Goal: Browse casually: Explore the website without a specific task or goal

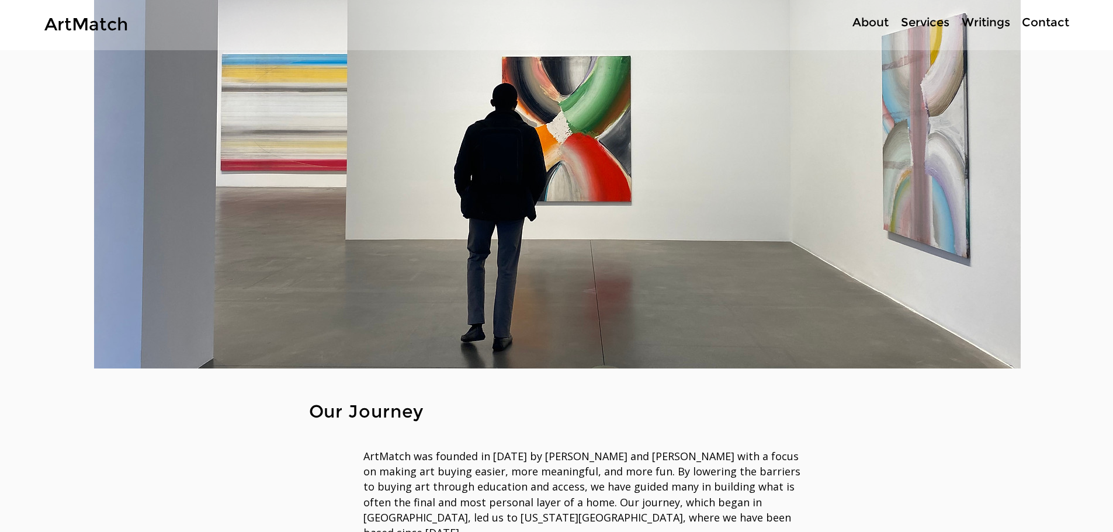
click at [984, 20] on p "Writings" at bounding box center [986, 22] width 60 height 17
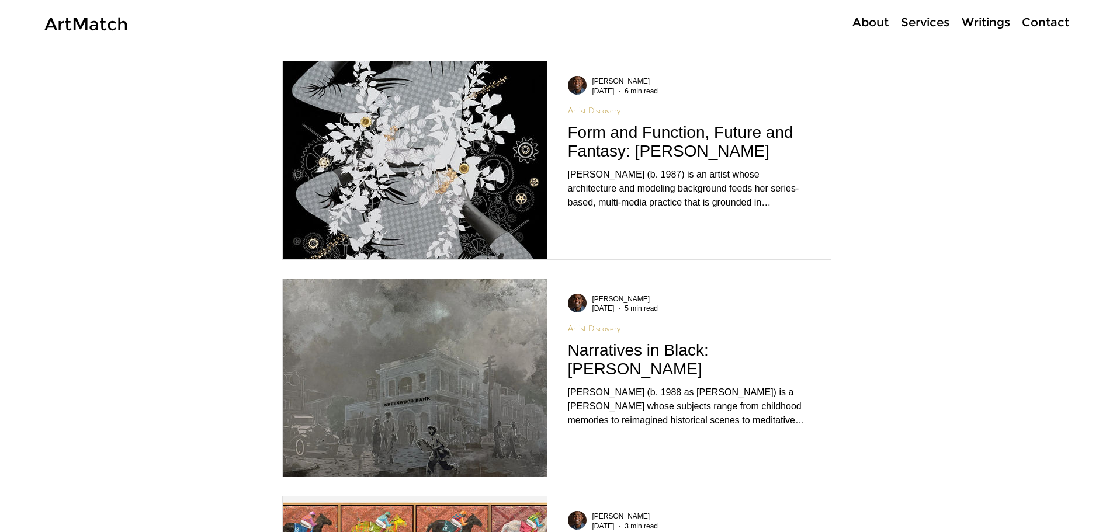
click at [436, 349] on img "Blog feed" at bounding box center [414, 378] width 265 height 199
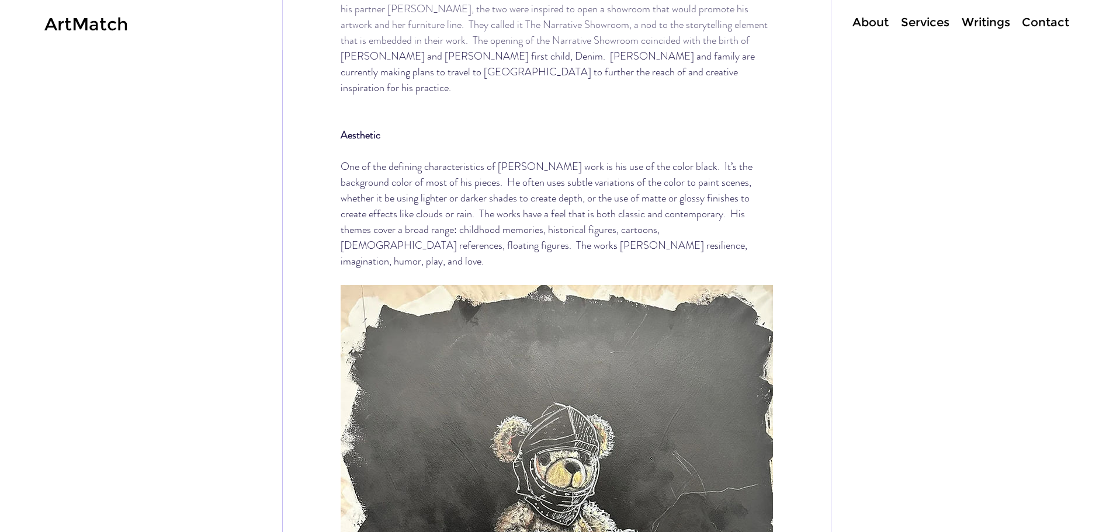
scroll to position [2453, 0]
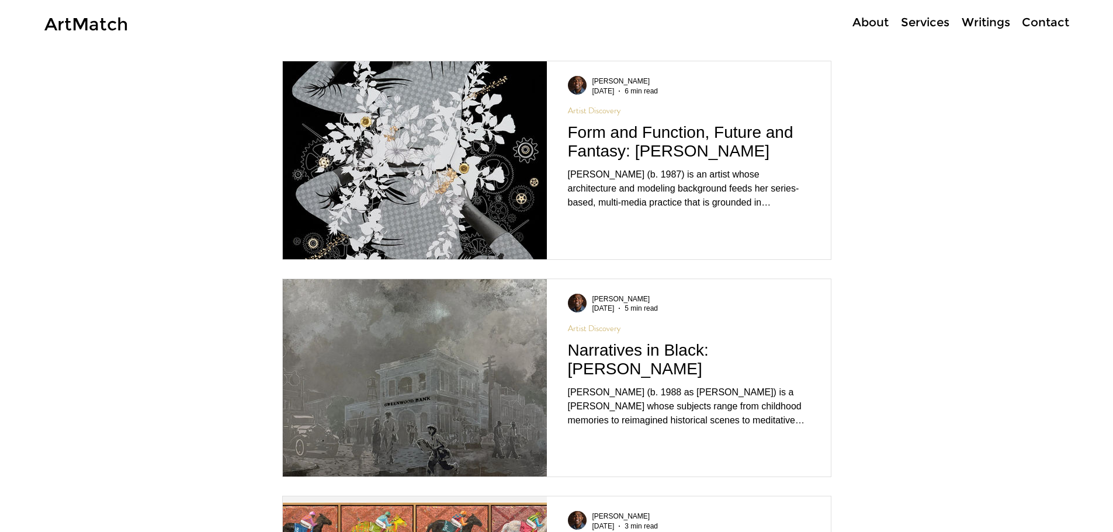
click at [925, 23] on p "Services" at bounding box center [925, 22] width 60 height 17
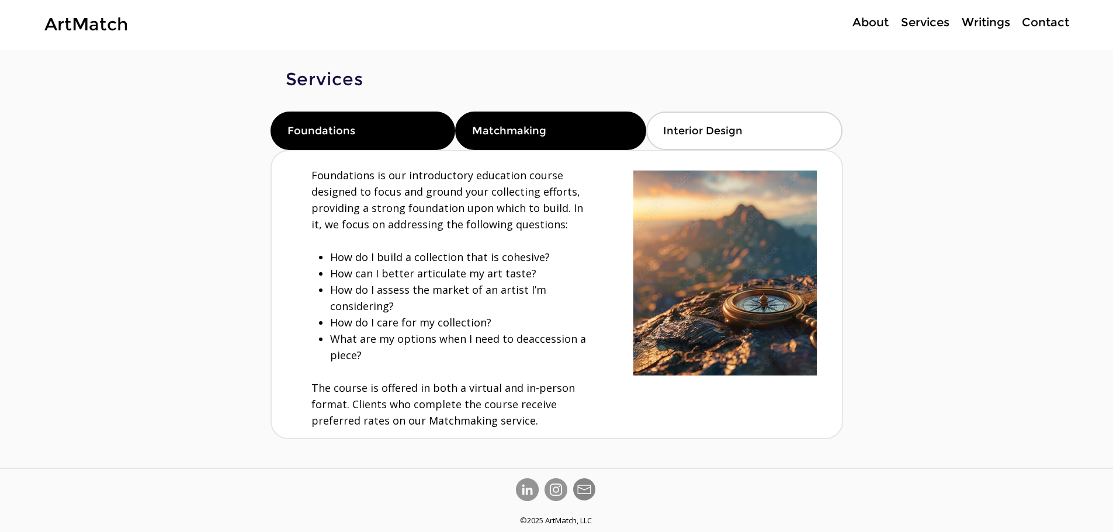
click at [531, 135] on span "Matchmaking" at bounding box center [509, 130] width 74 height 13
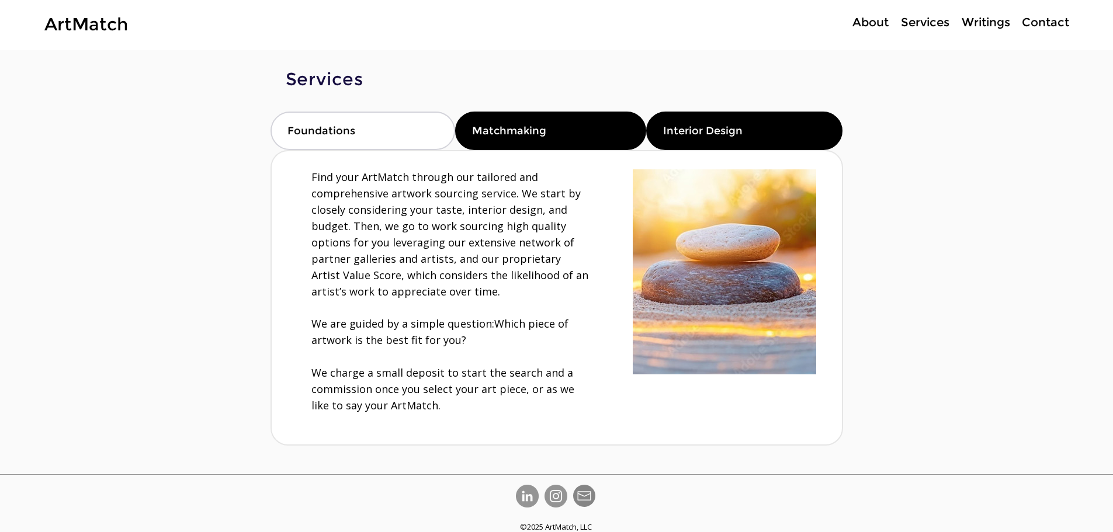
click at [729, 124] on div "Interior Design" at bounding box center [744, 131] width 196 height 39
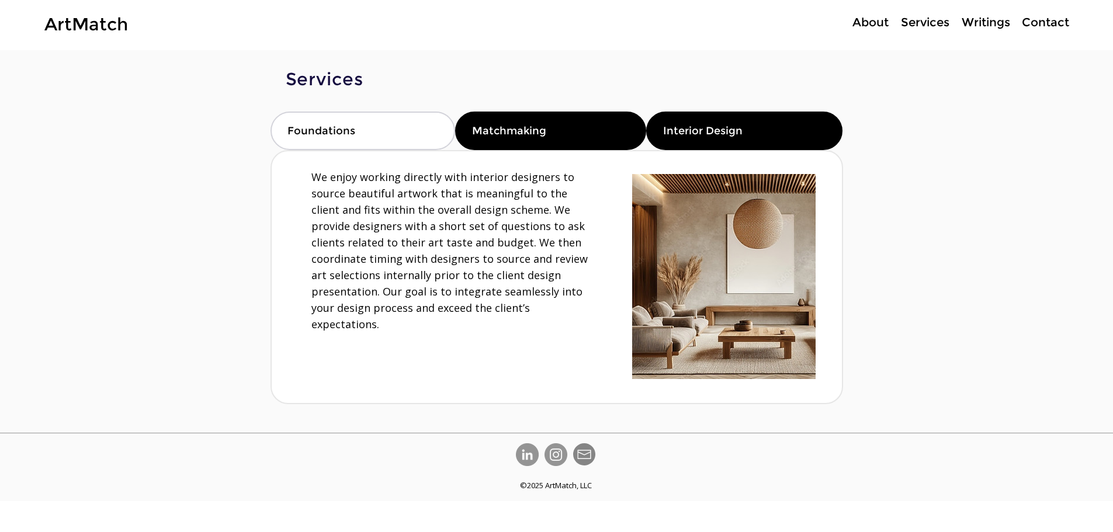
click at [482, 137] on div "Matchmaking" at bounding box center [550, 131] width 191 height 39
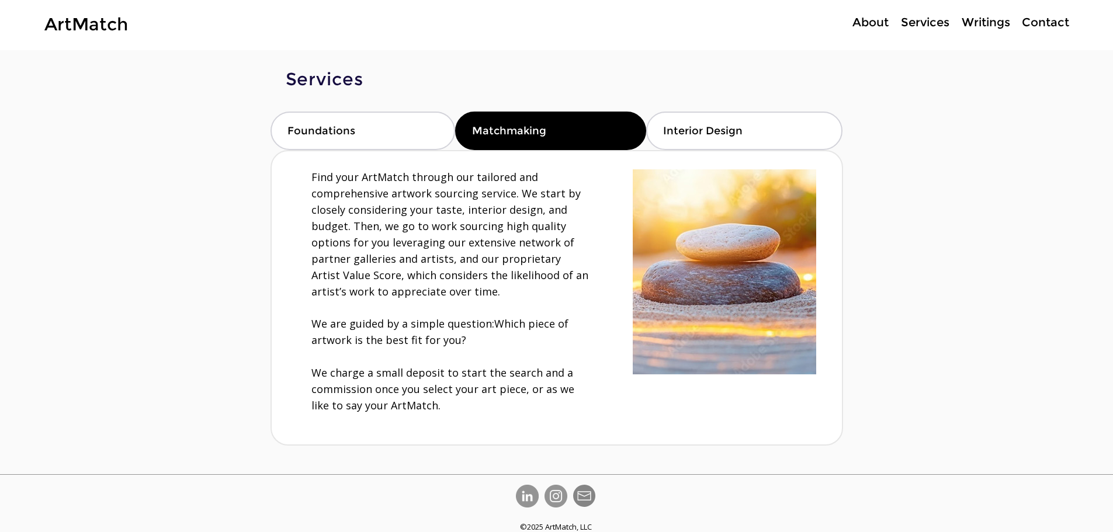
click at [863, 21] on p "About" at bounding box center [870, 22] width 48 height 17
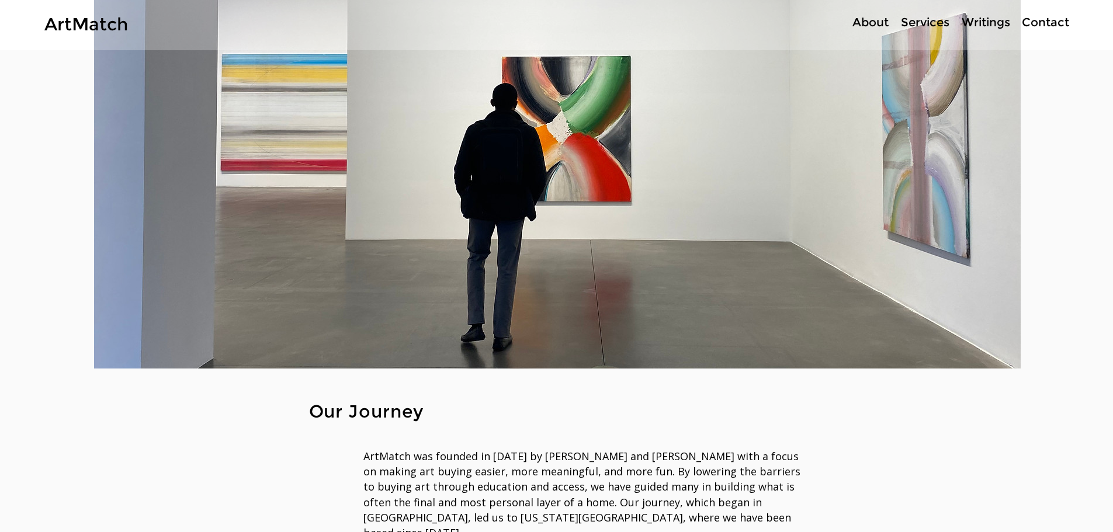
click at [110, 23] on link "ArtMatch" at bounding box center [86, 24] width 84 height 22
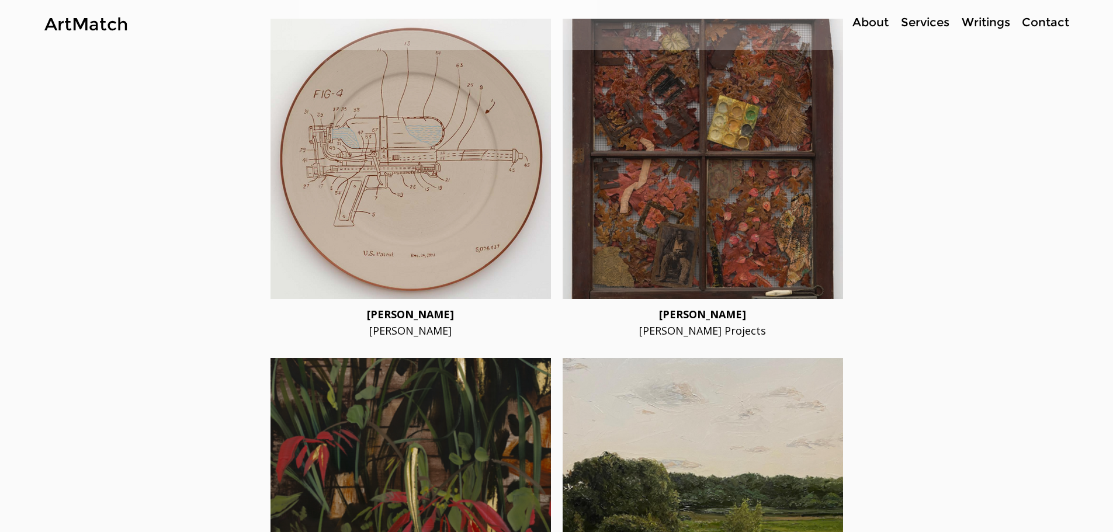
scroll to position [2570, 0]
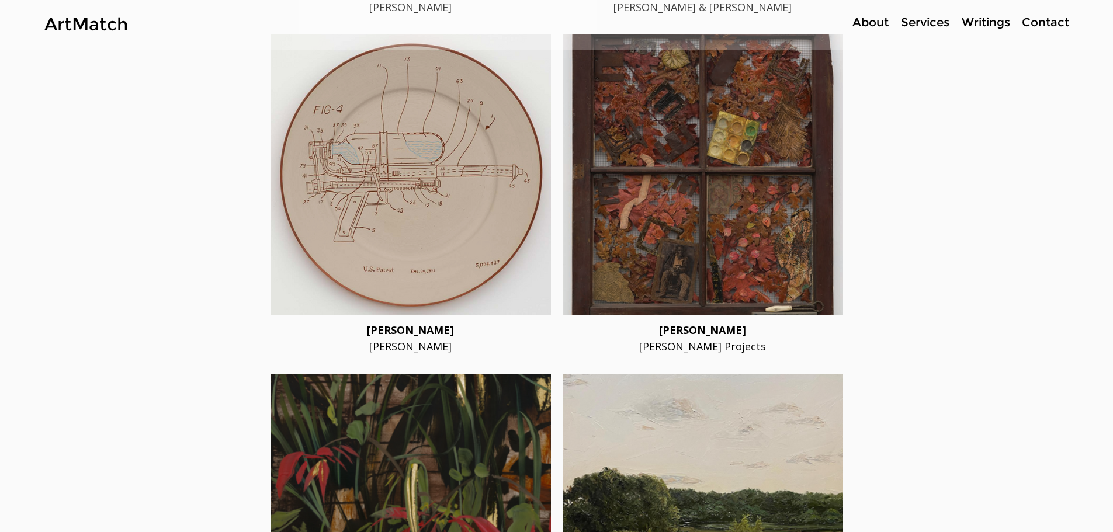
click at [873, 22] on p "About" at bounding box center [870, 22] width 48 height 17
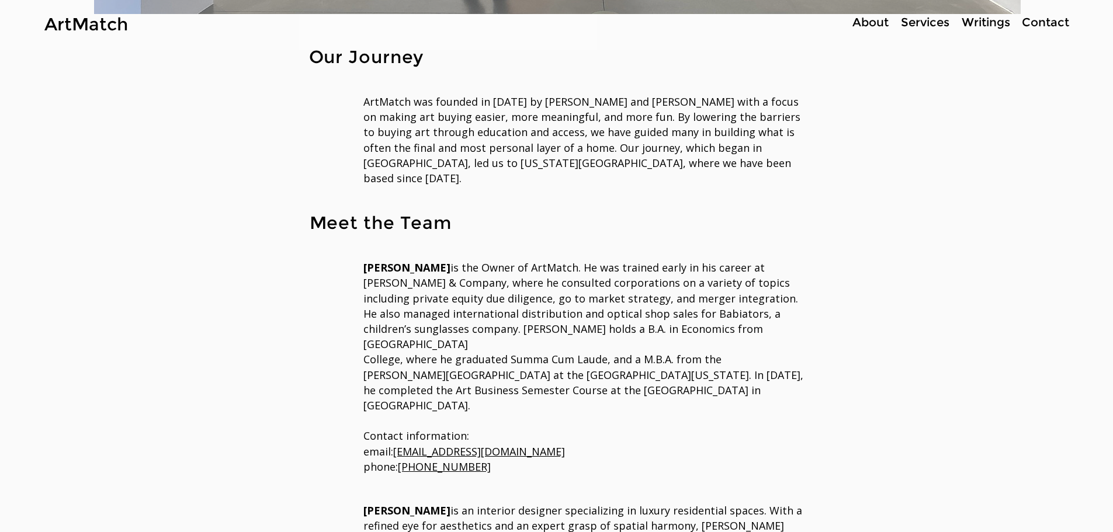
scroll to position [409, 0]
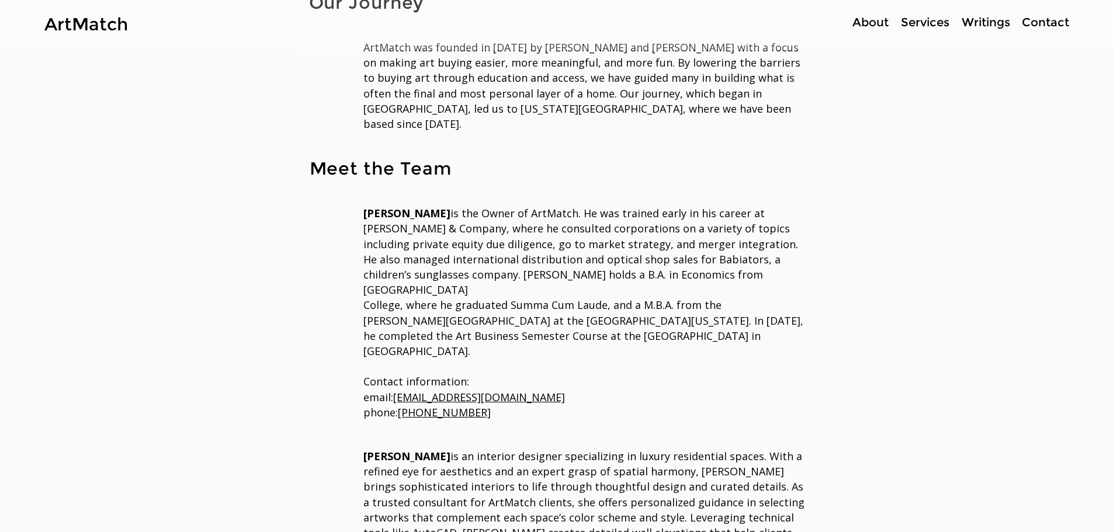
click at [92, 25] on link "ArtMatch" at bounding box center [86, 24] width 84 height 22
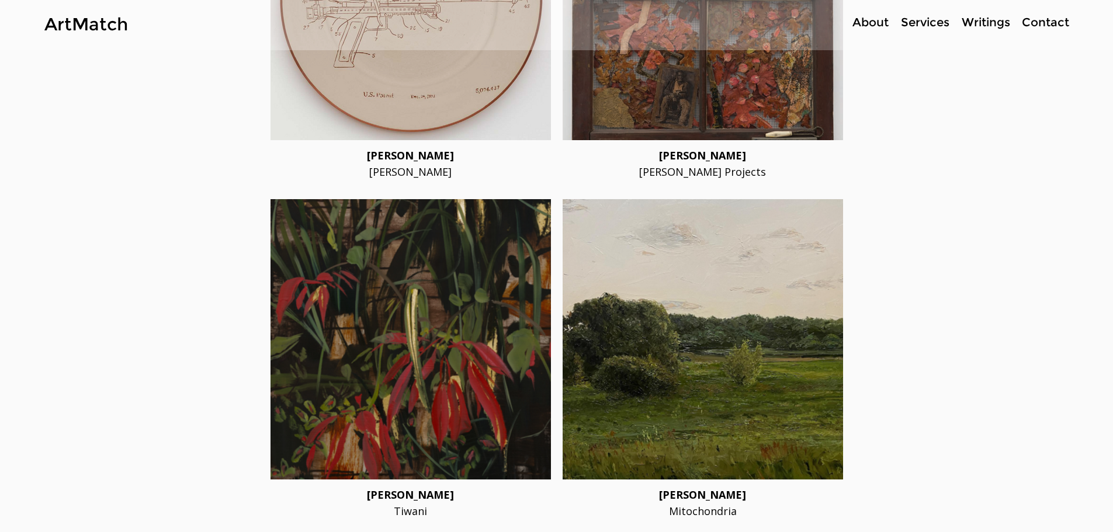
scroll to position [2511, 0]
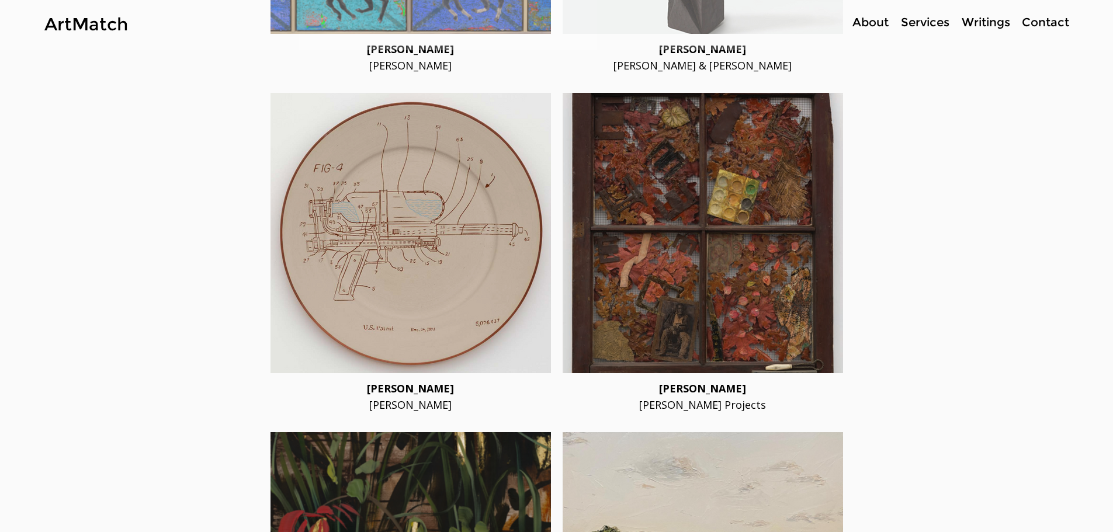
click at [706, 398] on span "[PERSON_NAME] Projects" at bounding box center [702, 405] width 127 height 14
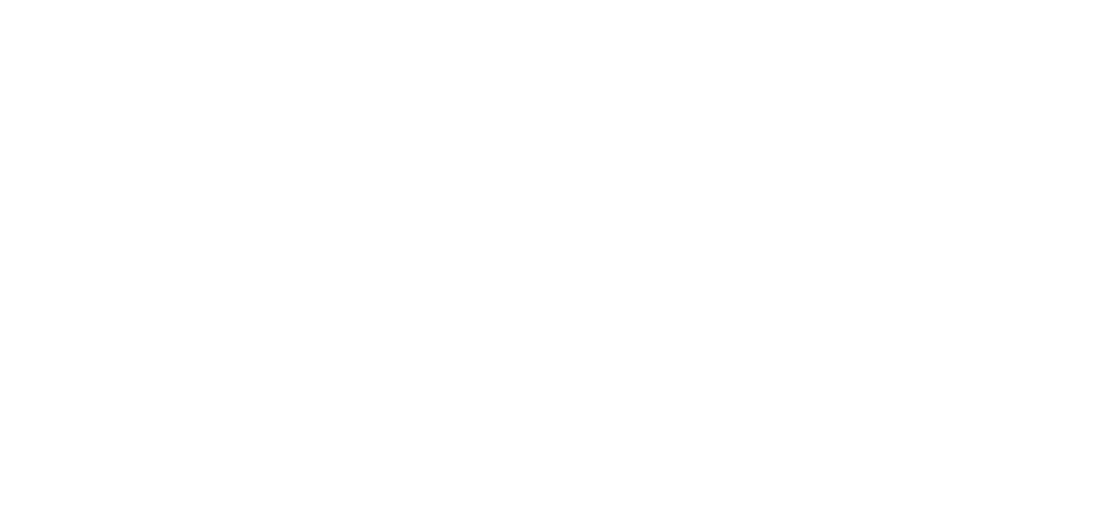
scroll to position [0, 0]
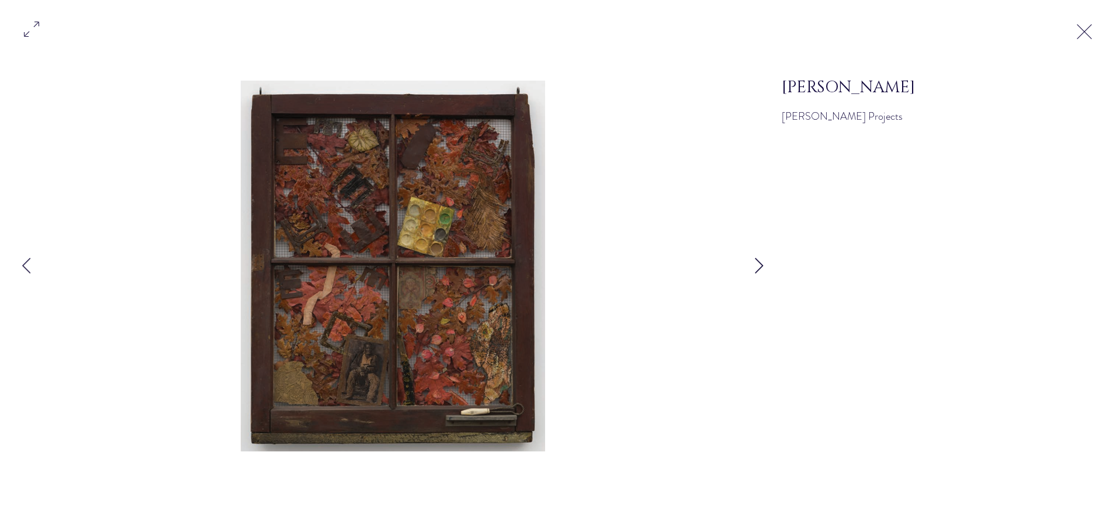
click at [762, 261] on icon "Next Item" at bounding box center [759, 266] width 9 height 16
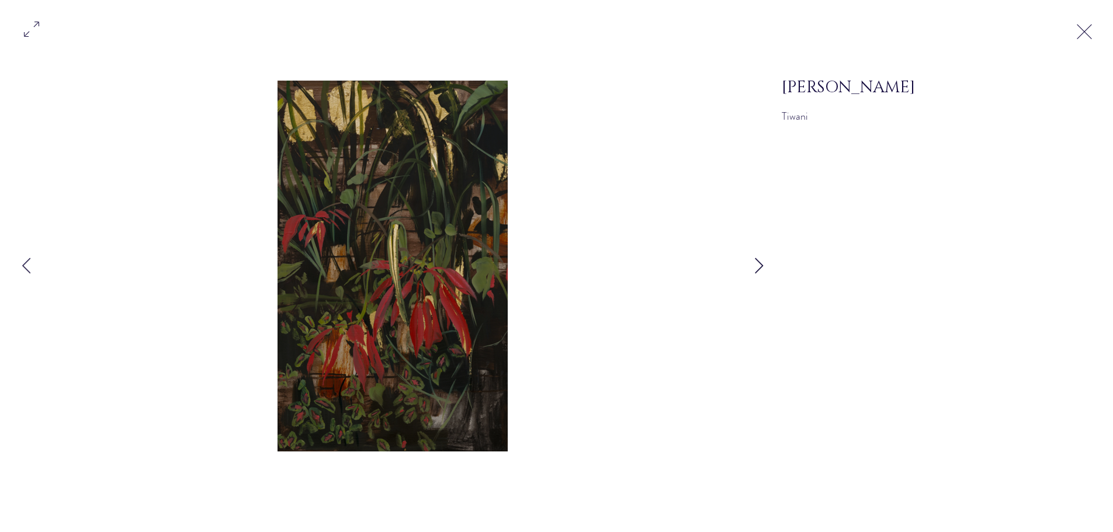
click at [762, 261] on icon "Next Item" at bounding box center [759, 266] width 9 height 16
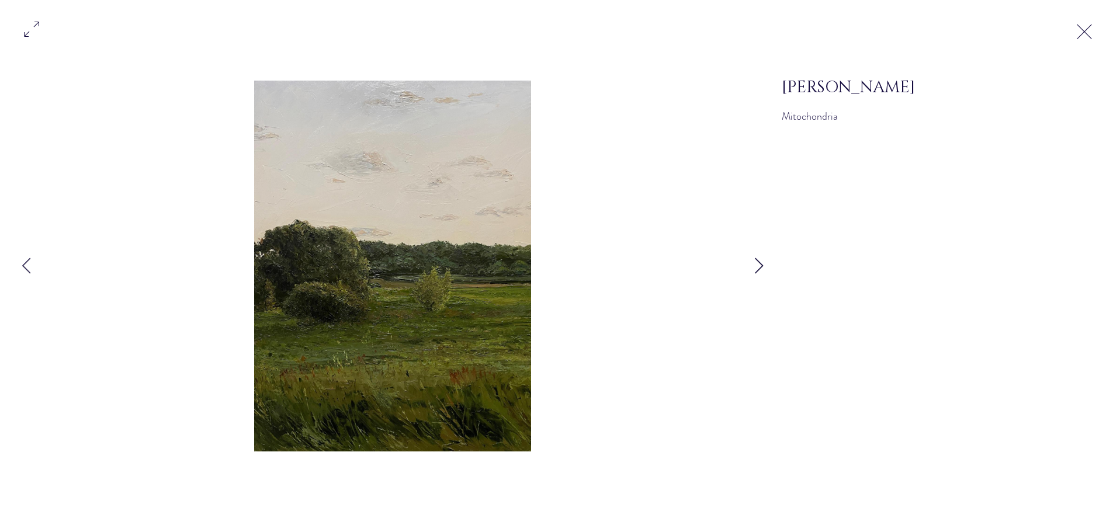
click at [762, 261] on icon "Next Item" at bounding box center [759, 266] width 9 height 16
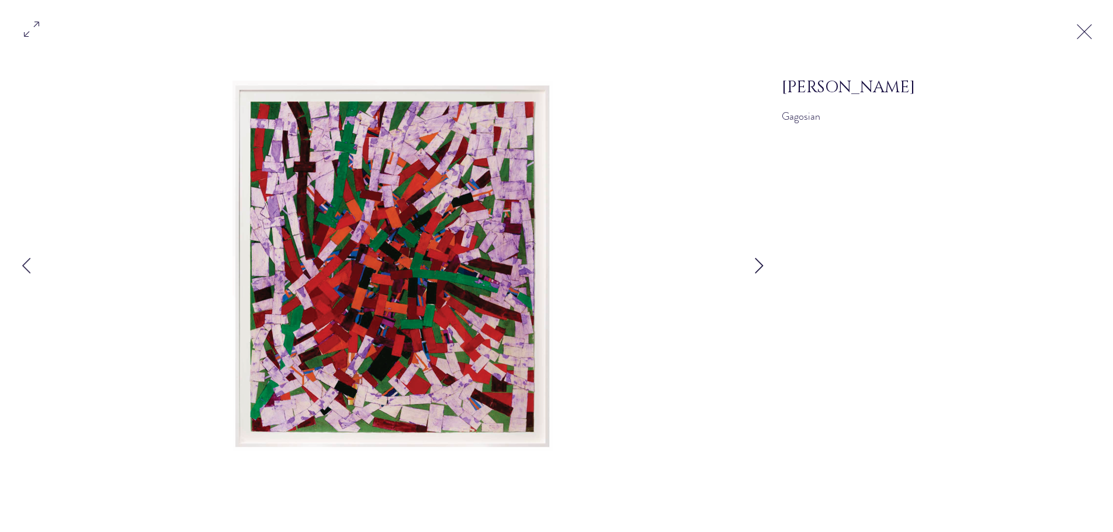
click at [762, 261] on icon "Next Item" at bounding box center [759, 266] width 9 height 16
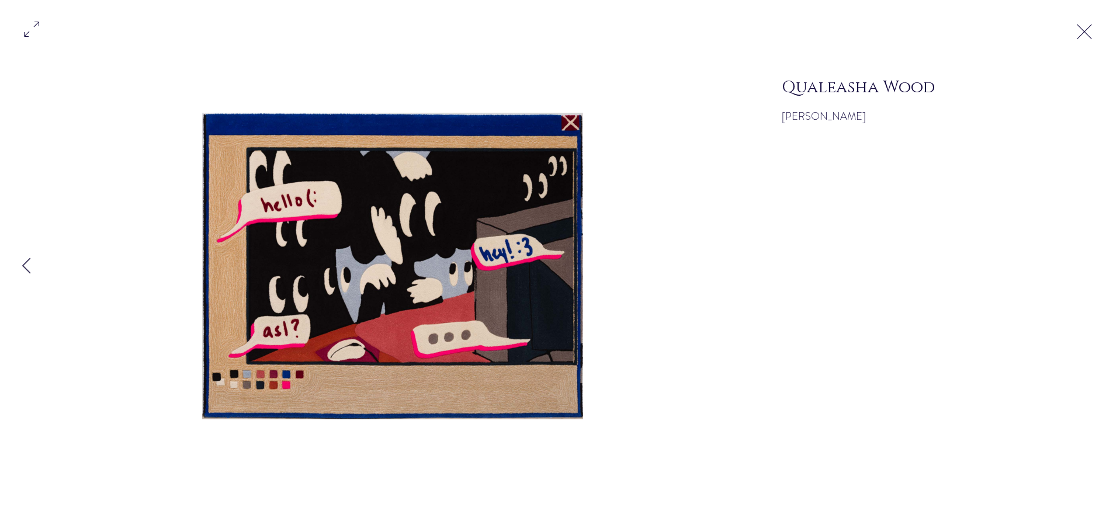
click at [762, 261] on div "Gallery item, detailed view" at bounding box center [392, 266] width 785 height 446
click at [29, 27] on button "Gallery item, detailed view" at bounding box center [31, 28] width 22 height 26
click at [1085, 33] on button "Exit expand mode" at bounding box center [1084, 31] width 22 height 26
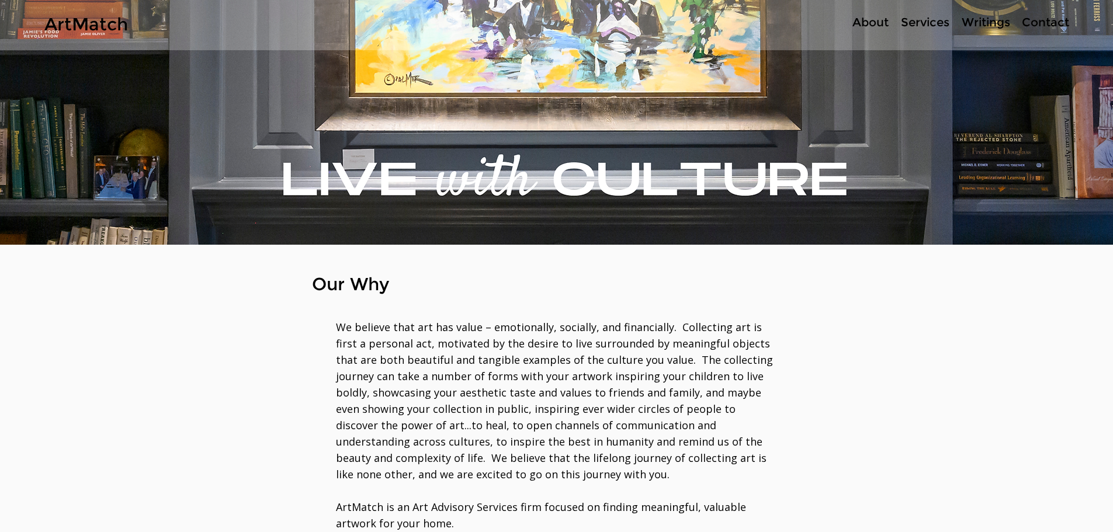
scroll to position [234, 0]
